Goal: Entertainment & Leisure: Consume media (video, audio)

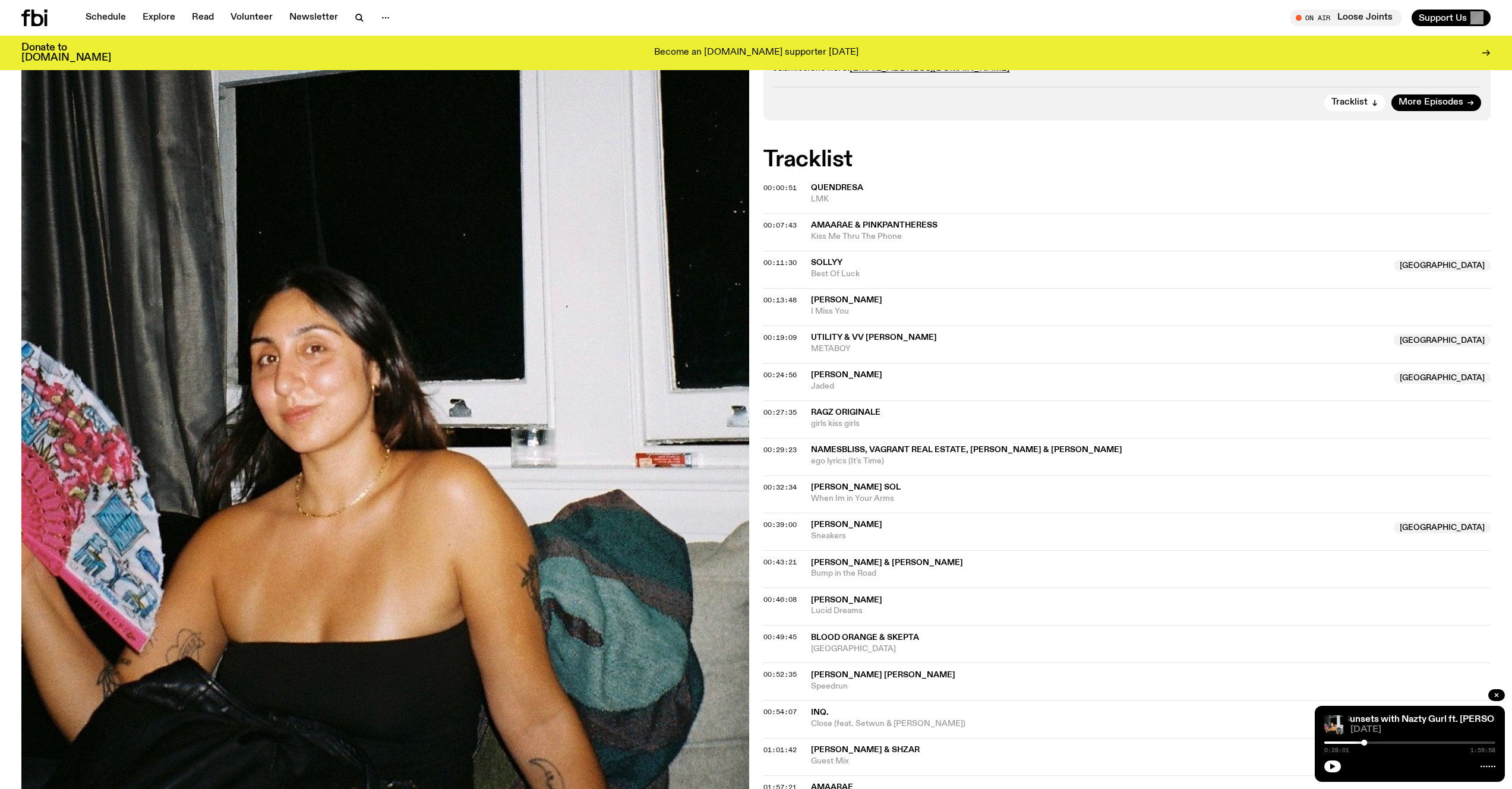
scroll to position [413, 0]
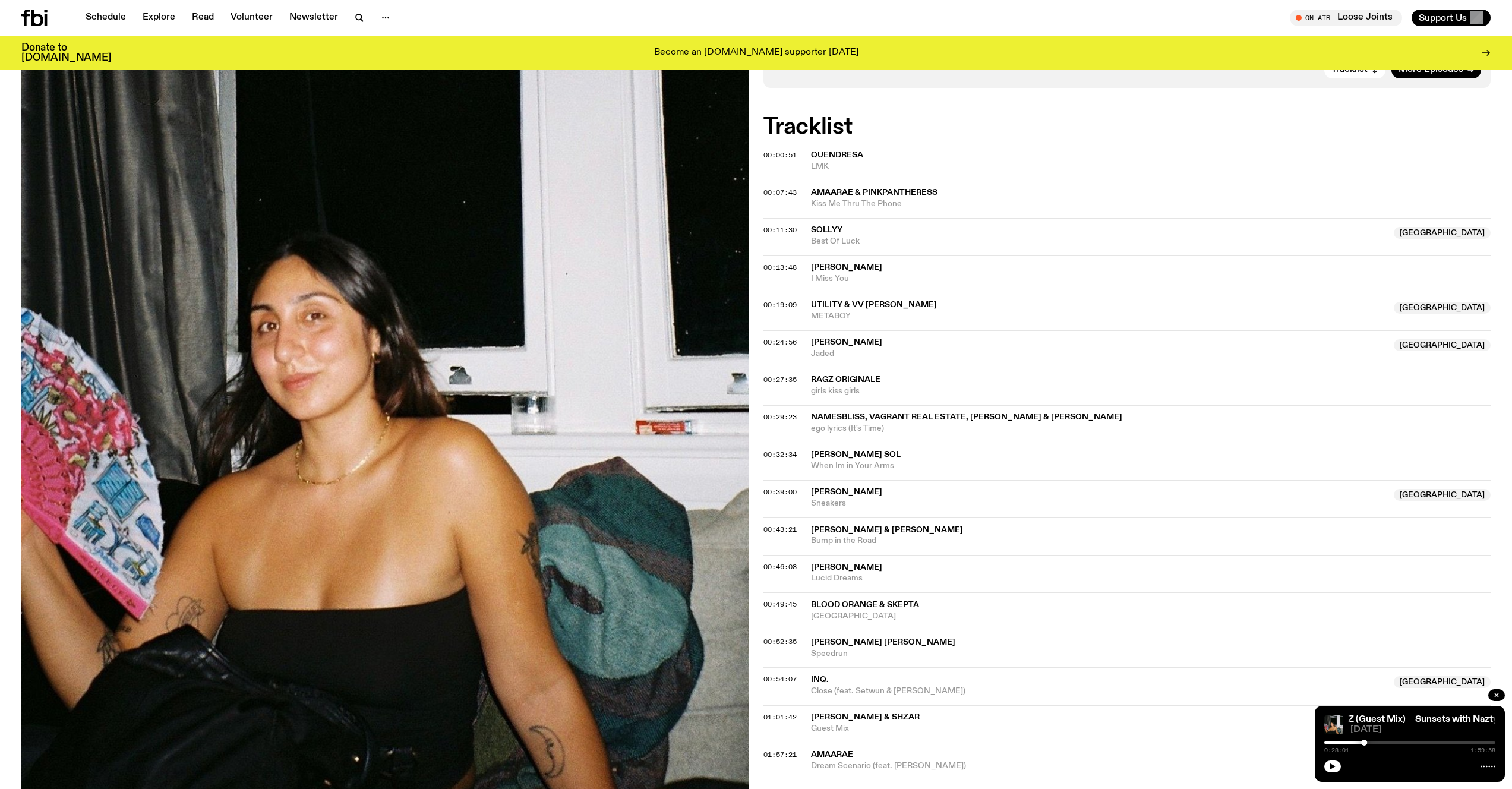
click at [822, 25] on div "On Air Loose Joints Tune in live Support Us" at bounding box center [1126, 17] width 730 height 16
click at [712, 33] on div "Schedule Explore Read Volunteer Newsletter On Air Loose Joints Tune in live On …" at bounding box center [756, 17] width 1512 height 35
click at [661, 10] on div "Schedule Explore Read Volunteer Newsletter" at bounding box center [387, 17] width 730 height 16
click at [772, 338] on span "00:24:56" at bounding box center [780, 342] width 34 height 9
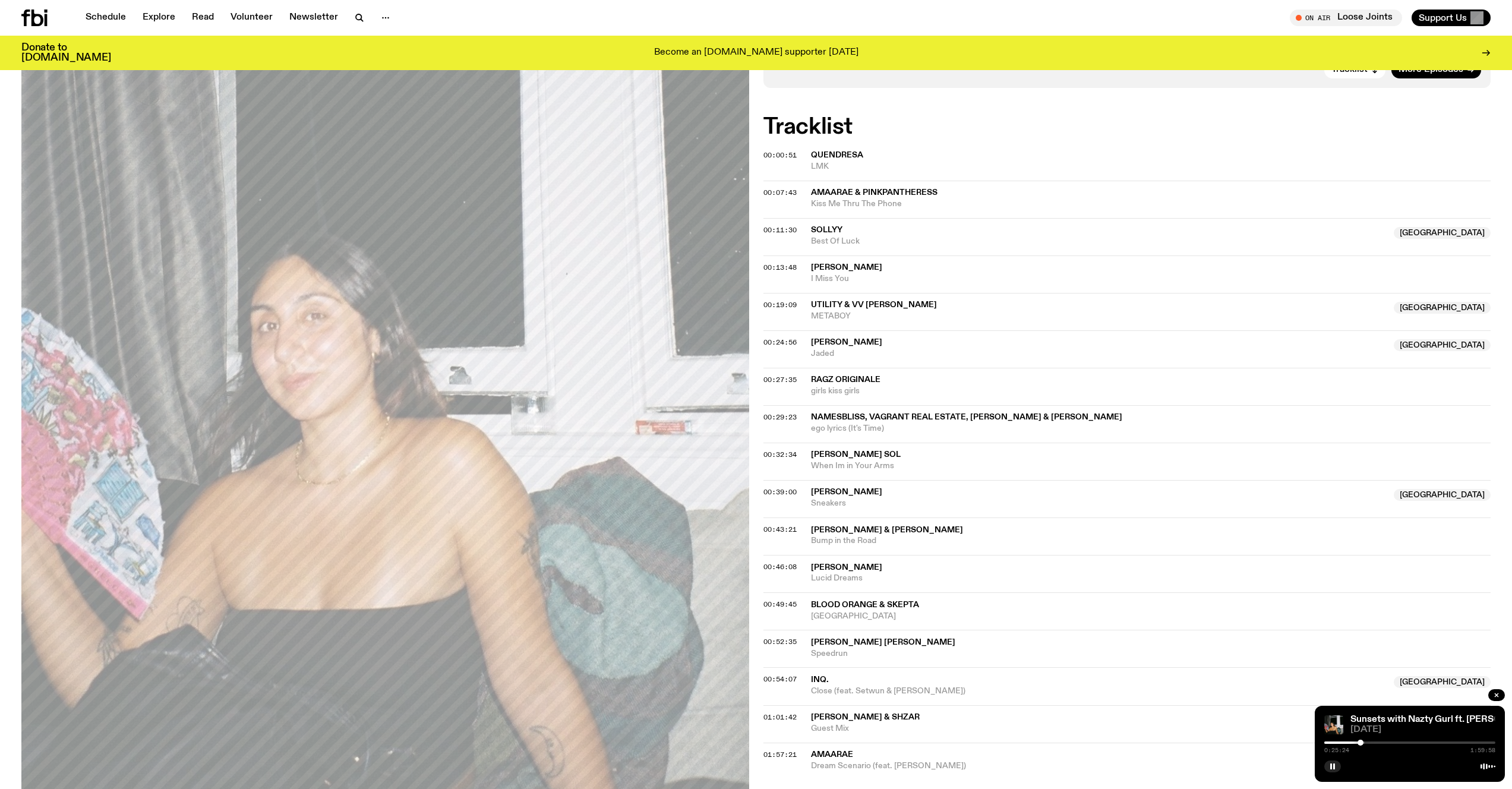
click at [1361, 743] on div at bounding box center [1360, 742] width 6 height 6
click at [1358, 742] on div at bounding box center [1360, 742] width 6 height 6
click at [1332, 760] on div at bounding box center [1410, 765] width 171 height 15
click at [1332, 767] on rect "button" at bounding box center [1331, 767] width 2 height 6
